Goal: Communication & Community: Answer question/provide support

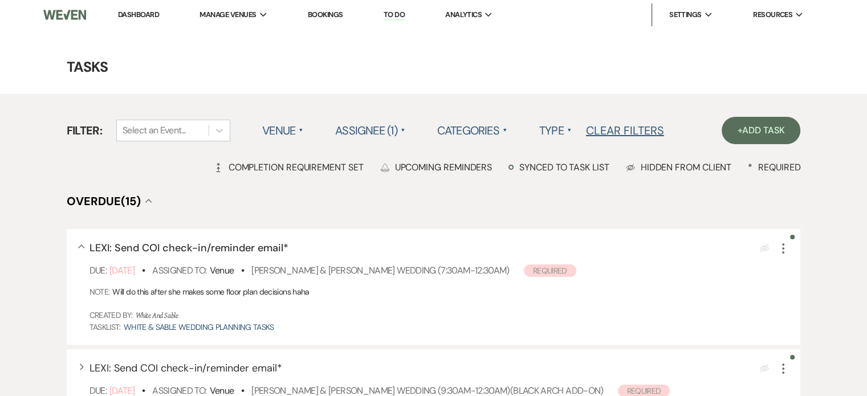
click at [134, 13] on link "Dashboard" at bounding box center [138, 15] width 41 height 10
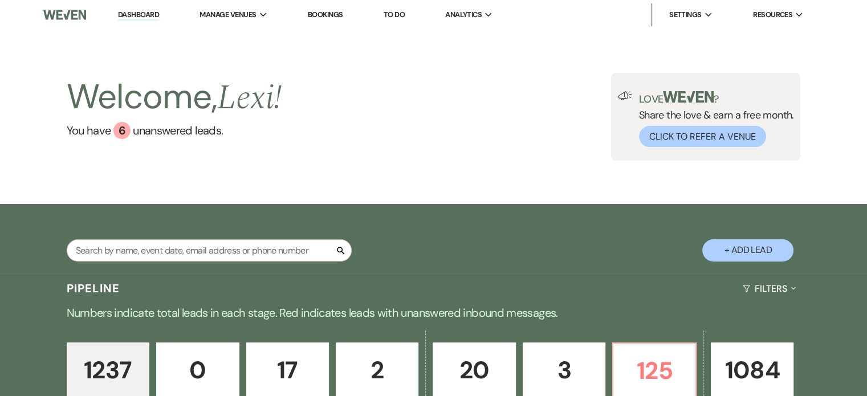
scroll to position [456, 0]
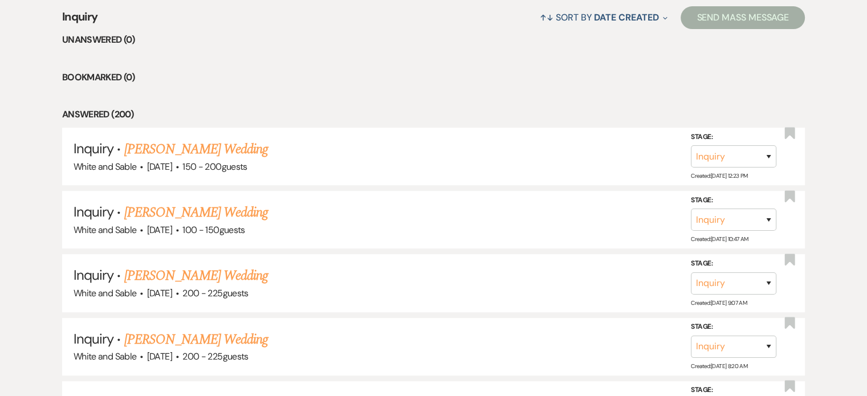
drag, startPoint x: 134, startPoint y: 13, endPoint x: 228, endPoint y: 88, distance: 119.6
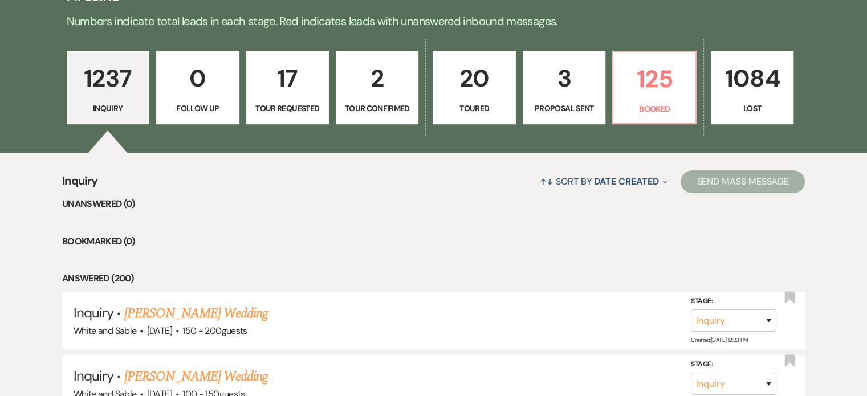
scroll to position [114, 0]
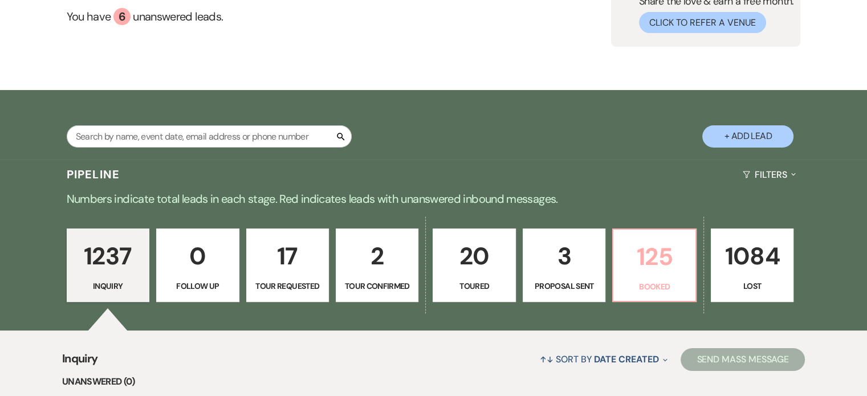
click at [664, 255] on p "125" at bounding box center [654, 257] width 68 height 38
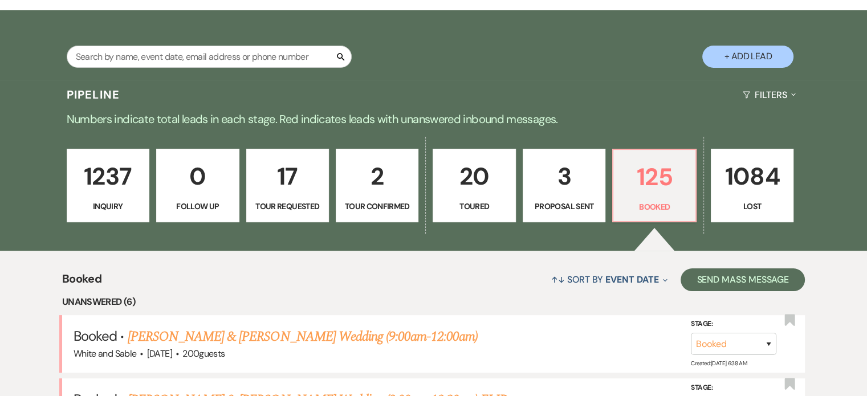
scroll to position [456, 0]
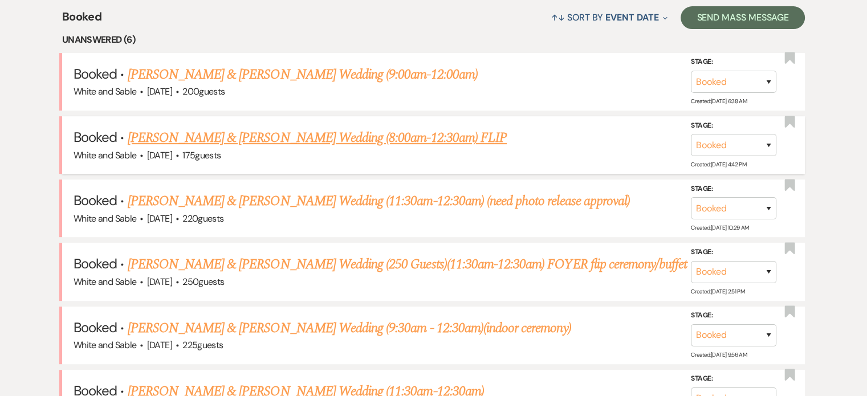
click at [217, 133] on link "[PERSON_NAME] & [PERSON_NAME] Wedding (8:00am-12:30am) FLIP" at bounding box center [317, 138] width 379 height 21
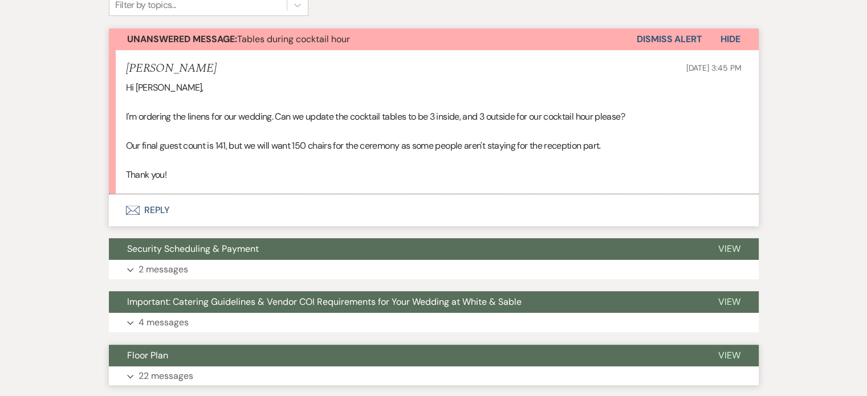
scroll to position [399, 0]
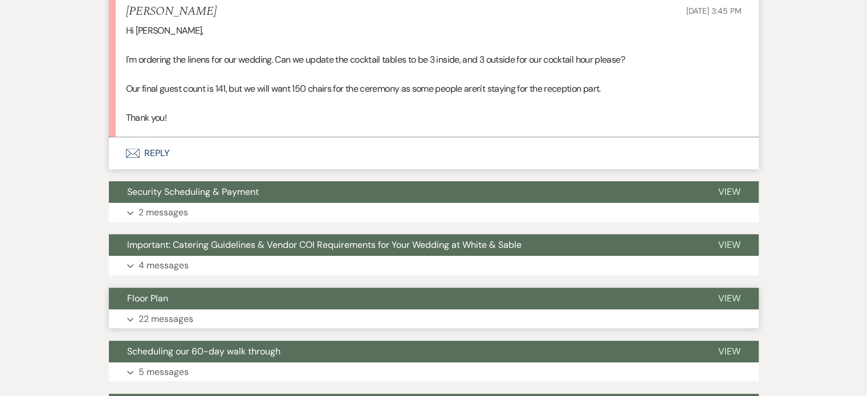
click at [178, 309] on button "Expand 22 messages" at bounding box center [434, 318] width 650 height 19
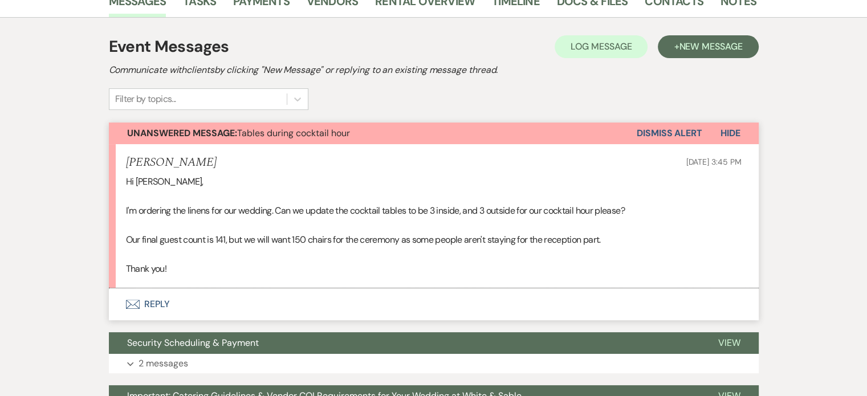
scroll to position [228, 0]
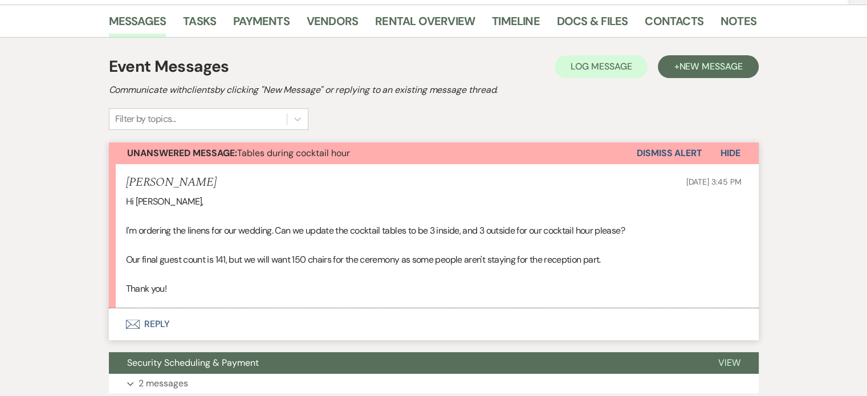
click at [150, 308] on button "Envelope Reply" at bounding box center [434, 324] width 650 height 32
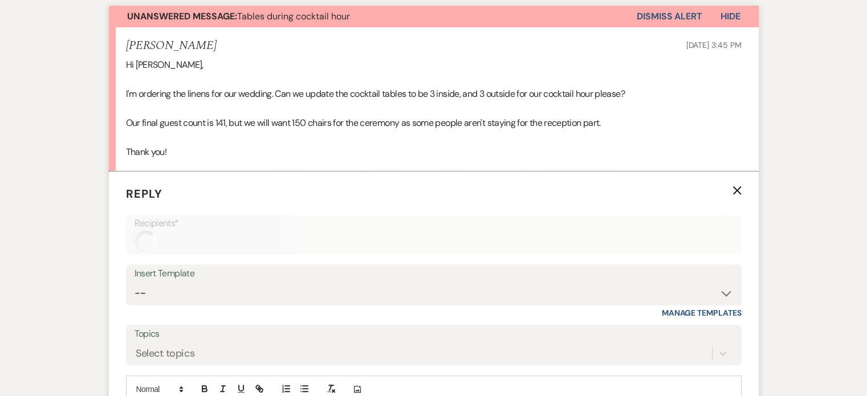
scroll to position [456, 0]
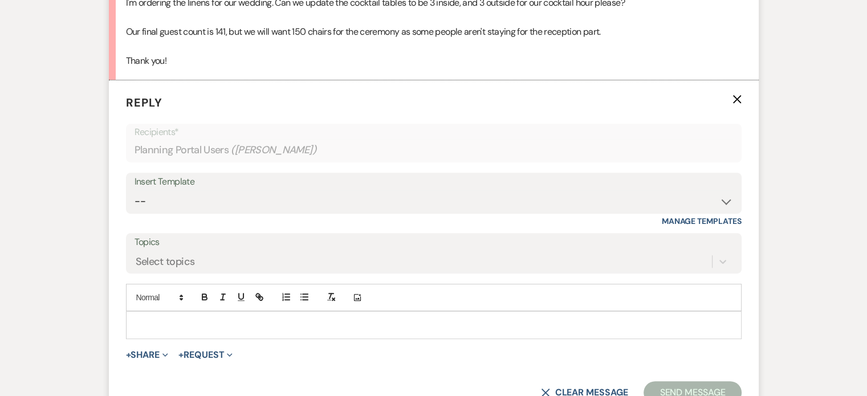
click at [191, 312] on div at bounding box center [434, 325] width 614 height 26
click at [239, 319] on p "Yes, I will!" at bounding box center [433, 325] width 597 height 13
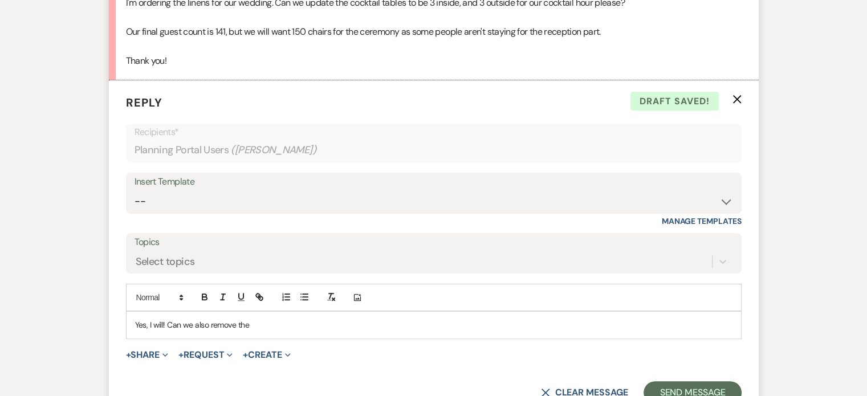
click at [312, 319] on p "Yes, I will! Can we also remove the" at bounding box center [433, 325] width 597 height 13
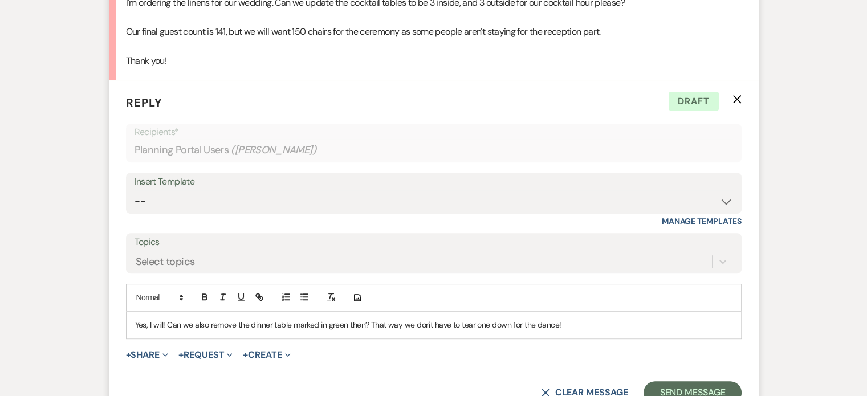
drag, startPoint x: 348, startPoint y: 301, endPoint x: 354, endPoint y: 301, distance: 6.3
click at [348, 319] on p "Yes, I will! Can we also remove the dinner table marked in green then? That way…" at bounding box center [433, 325] width 597 height 13
drag, startPoint x: 450, startPoint y: 297, endPoint x: 484, endPoint y: 295, distance: 34.8
click at [450, 319] on p "Yes, I will! Can we also remove the dinner table marked in green then? That way…" at bounding box center [433, 325] width 597 height 13
click at [589, 319] on p "Yes, I will! Can we also remove the dinner table marked in green then? That way…" at bounding box center [433, 325] width 597 height 13
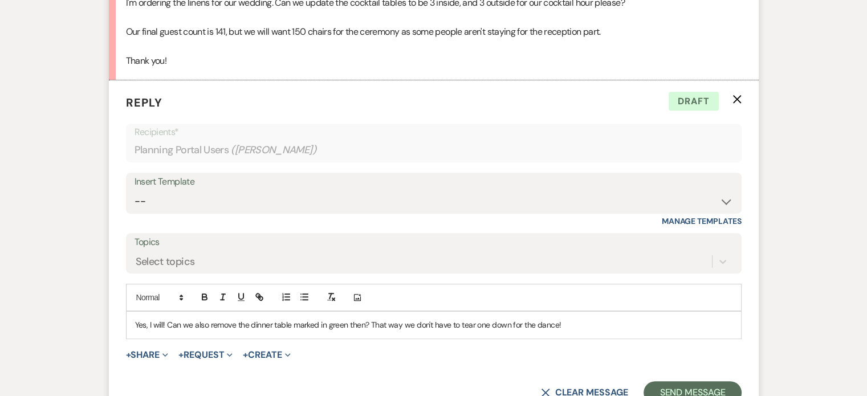
click at [636, 319] on p "Yes, I will! Can we also remove the dinner table marked in green then? That way…" at bounding box center [433, 325] width 597 height 13
click at [584, 312] on div "Yes, I will! Can we also remove the dinner table marked in green then? That way…" at bounding box center [434, 325] width 614 height 26
click at [584, 319] on p "Yes, I will! Can we also remove the dinner table marked in green then? That way…" at bounding box center [433, 325] width 597 height 13
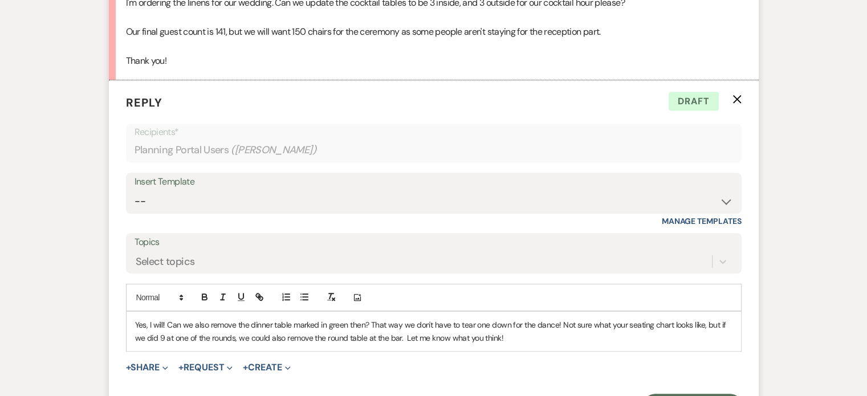
click at [324, 319] on p "Yes, I will! Can we also remove the dinner table marked in green then? That way…" at bounding box center [433, 332] width 597 height 26
click at [166, 319] on p "Yes, I will! Can we also remove the dinner table marked in green then? That way…" at bounding box center [433, 332] width 597 height 26
click at [215, 319] on p "Yes, I will! There are now Can we also remove the dinner table marked in green …" at bounding box center [433, 332] width 597 height 26
click at [376, 319] on p "Yes, I will! There are now 158 ceremony chairs. Can we also remove the dinner t…" at bounding box center [433, 332] width 597 height 26
click at [517, 319] on p "Yes, I will! There are now 158 ceremony chairs. Can we also remove the dinner t…" at bounding box center [433, 332] width 597 height 26
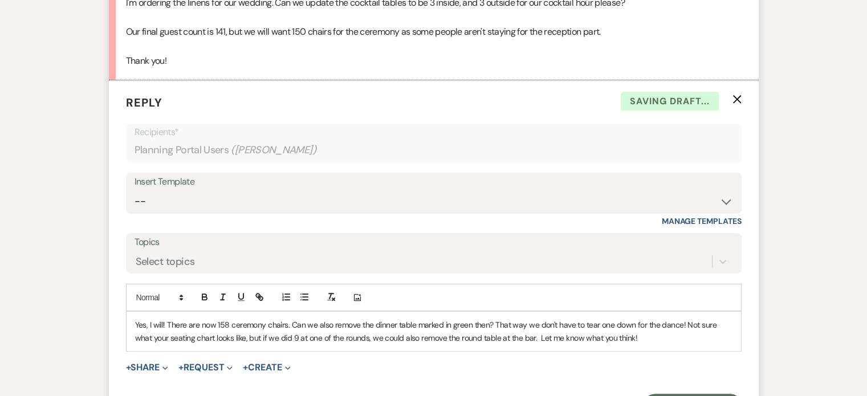
click at [620, 316] on div "Yes, I will! There are now 158 ceremony chairs. Can we also remove the dinner t…" at bounding box center [434, 331] width 614 height 39
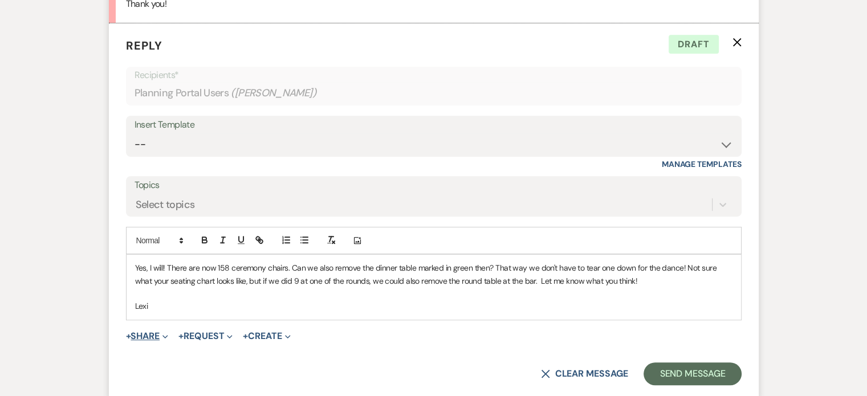
click at [143, 332] on button "+ Share Expand" at bounding box center [147, 336] width 43 height 9
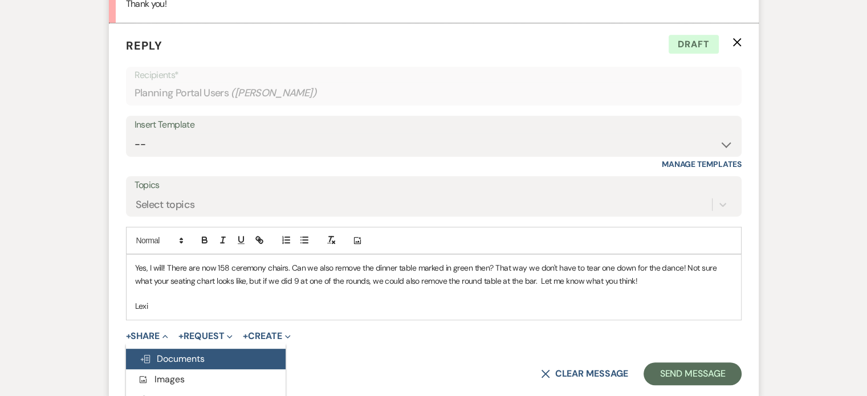
click at [151, 353] on span "Doc Upload Documents" at bounding box center [172, 359] width 65 height 12
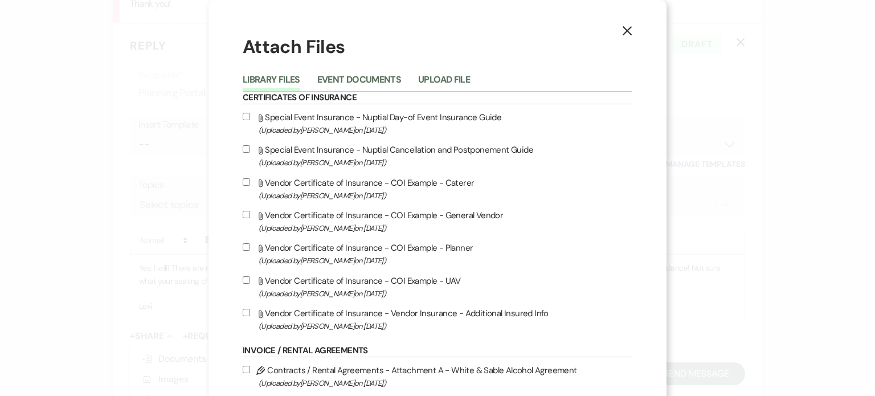
click at [432, 72] on li "Upload File" at bounding box center [452, 81] width 69 height 19
click at [432, 76] on button "Upload File" at bounding box center [444, 83] width 52 height 16
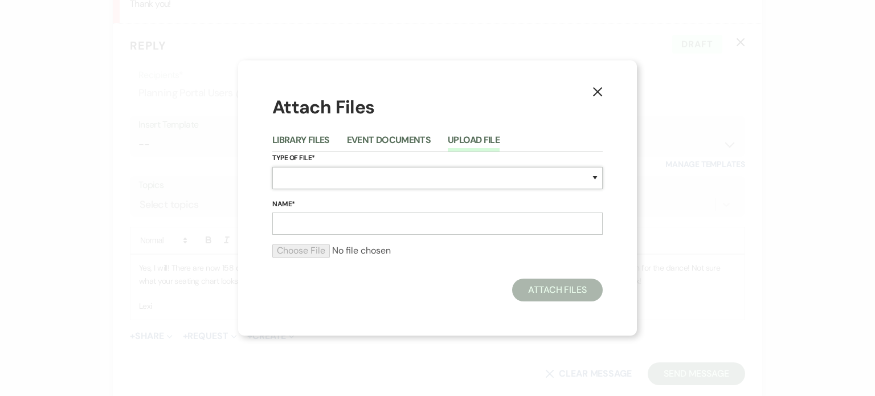
click at [305, 170] on select "Special Event Insurance Vendor Certificate of Insurance Contracts / Rental Agre…" at bounding box center [437, 178] width 331 height 22
select select "24"
click at [272, 167] on select "Special Event Insurance Vendor Certificate of Insurance Contracts / Rental Agre…" at bounding box center [437, 178] width 331 height 22
click at [331, 227] on input "Name*" at bounding box center [437, 224] width 331 height 22
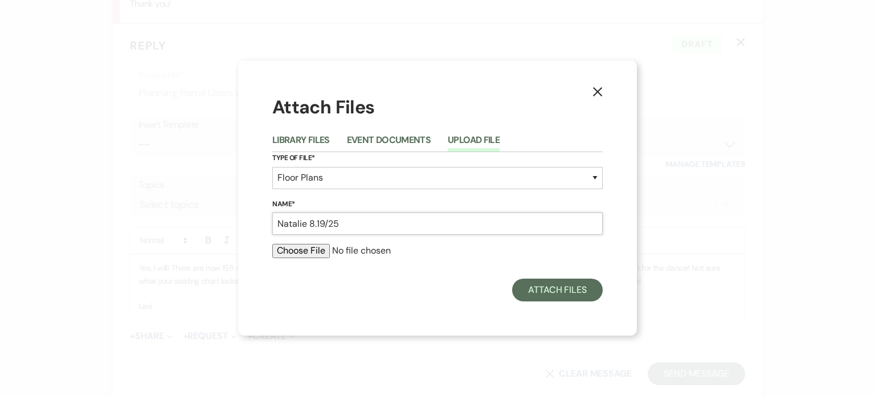
click at [328, 221] on input "Natalie 8.19/25" at bounding box center [437, 224] width 331 height 22
type input "Natalie [DATE]"
click at [274, 251] on input "file" at bounding box center [437, 251] width 331 height 14
type input "C:\fakepath\Natalie [DATE].pdf"
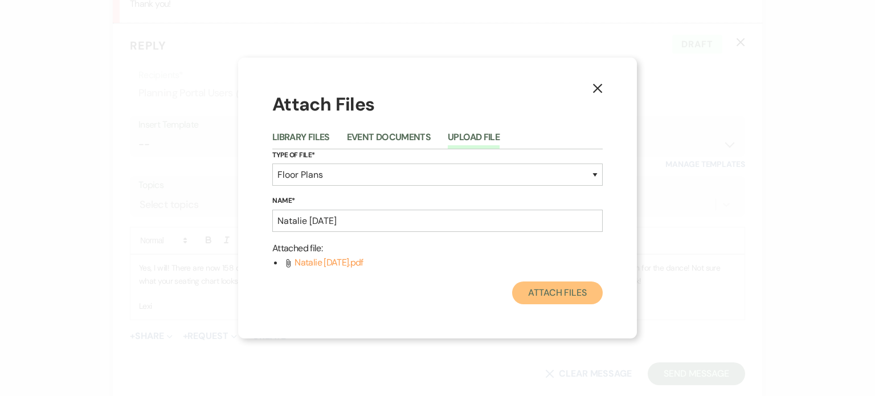
click at [546, 303] on button "Attach Files" at bounding box center [557, 293] width 91 height 23
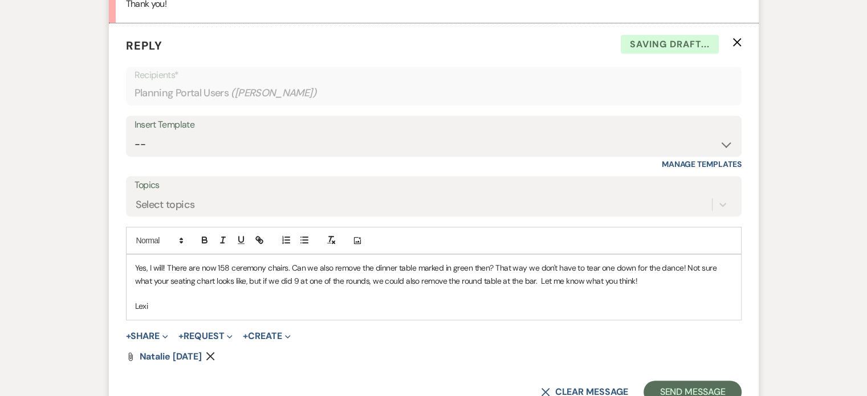
click at [310, 262] on p "Yes, I will! There are now 158 ceremony chairs. Can we also remove the dinner t…" at bounding box center [433, 275] width 597 height 26
click at [284, 262] on p "Yes, I will! There are now 158 ceremony chairs. Can we also remove the dinner t…" at bounding box center [433, 275] width 597 height 26
click at [388, 300] on p "Lexi" at bounding box center [433, 306] width 597 height 13
click at [450, 262] on p "Yes, I will! There are now 158 ceremony chairs. Can we also remove the dinner t…" at bounding box center [433, 275] width 597 height 26
click at [469, 262] on p "Yes, I will! There are now 158 ceremony chairs. Can we also remove the dinner t…" at bounding box center [433, 275] width 597 height 26
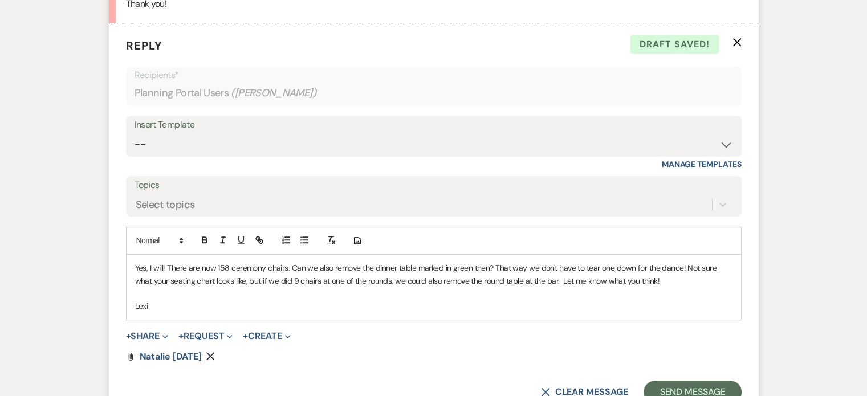
click at [508, 300] on p "Lexi" at bounding box center [433, 306] width 597 height 13
click at [508, 262] on p "Yes, I will! There are now 158 ceremony chairs. Can we also remove the dinner t…" at bounding box center [433, 275] width 597 height 26
click at [511, 287] on p at bounding box center [433, 293] width 597 height 13
click at [692, 381] on div "X Clear message Send Message" at bounding box center [433, 392] width 615 height 23
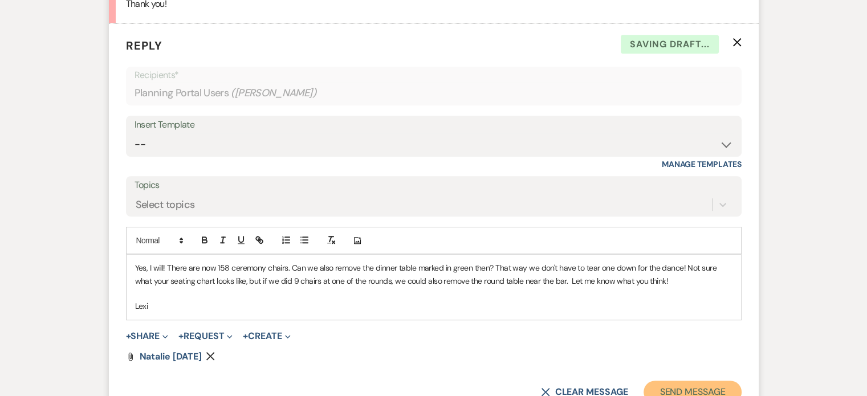
click at [668, 381] on button "Send Message" at bounding box center [691, 392] width 97 height 23
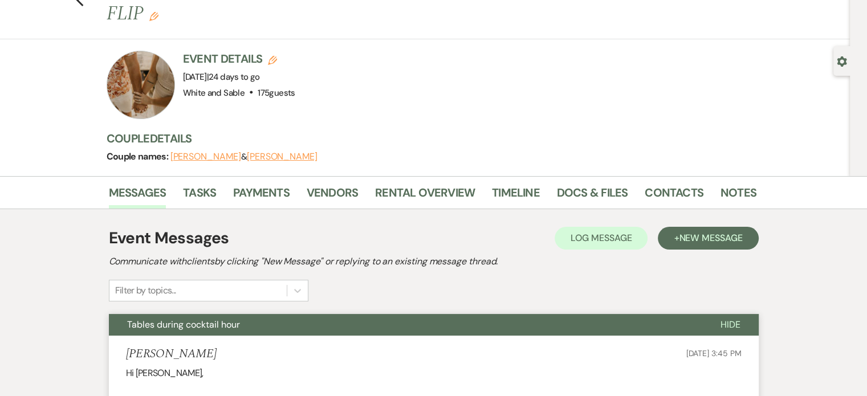
scroll to position [53, 0]
